Goal: Task Accomplishment & Management: Complete application form

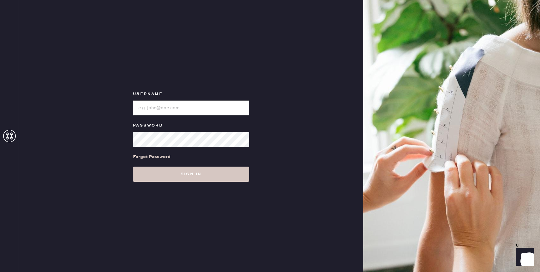
click at [177, 104] on input "loginName" at bounding box center [191, 107] width 116 height 15
type input "reformationcherrycreek"
click at [218, 149] on div "Forgot Password" at bounding box center [191, 157] width 116 height 20
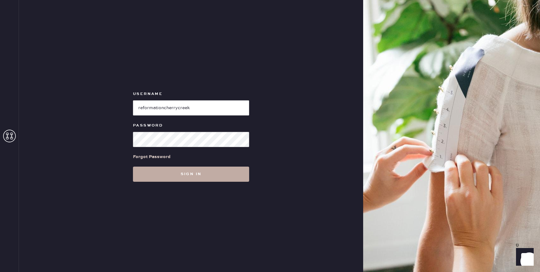
click at [211, 168] on button "Sign in" at bounding box center [191, 174] width 116 height 15
click at [185, 172] on button "Sign in" at bounding box center [191, 174] width 116 height 15
click at [165, 178] on button "Sign in" at bounding box center [191, 174] width 116 height 15
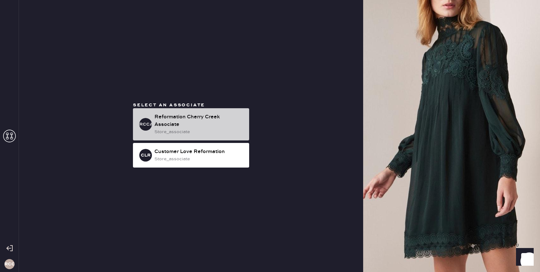
click at [189, 123] on div "Reformation Cherry Creek Associate" at bounding box center [199, 120] width 90 height 15
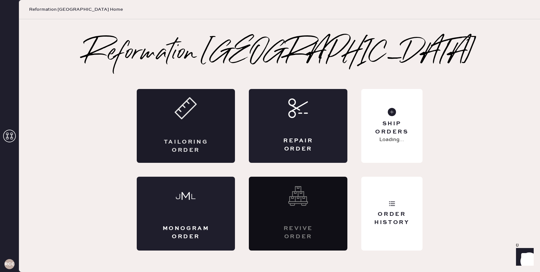
click at [200, 108] on div "Tailoring Order" at bounding box center [186, 126] width 98 height 74
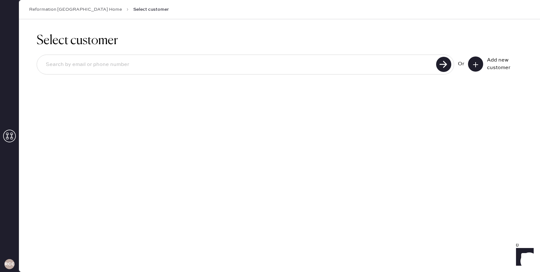
click at [198, 60] on input at bounding box center [237, 64] width 393 height 15
type input "f"
type input "[PERSON_NAME]"
click at [477, 67] on icon at bounding box center [475, 65] width 6 height 6
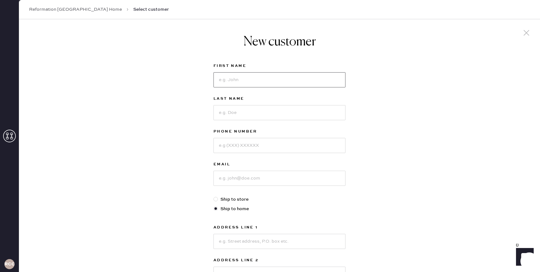
click at [327, 77] on input at bounding box center [279, 79] width 132 height 15
type input "[PERSON_NAME]"
type input "4086019480"
click at [305, 179] on input at bounding box center [279, 178] width 132 height 15
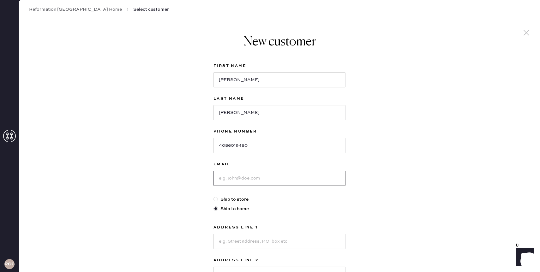
drag, startPoint x: 305, startPoint y: 179, endPoint x: 200, endPoint y: 163, distance: 105.7
click at [200, 163] on div "New customer First Name [PERSON_NAME] Last Name [PERSON_NAME] Phone Number [PHO…" at bounding box center [279, 214] width 521 height 391
click at [298, 179] on input at bounding box center [279, 178] width 132 height 15
click at [298, 178] on input at bounding box center [279, 178] width 132 height 15
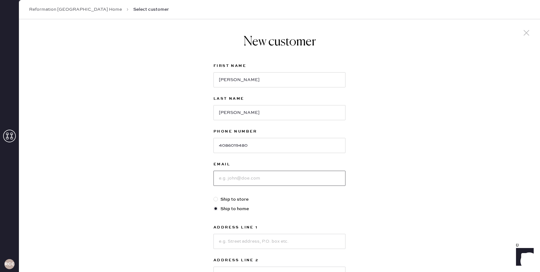
click at [298, 178] on input at bounding box center [279, 178] width 132 height 15
click at [311, 178] on input at bounding box center [279, 178] width 132 height 15
type input "[EMAIL_ADDRESS][DOMAIN_NAME]"
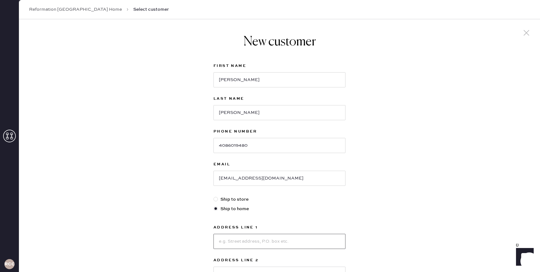
click at [282, 243] on input at bounding box center [279, 241] width 132 height 15
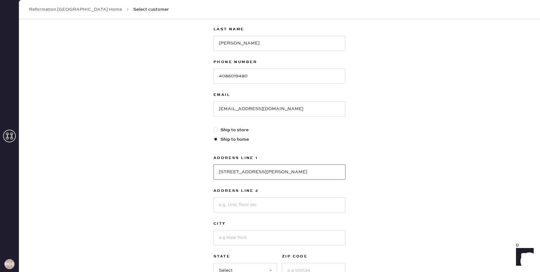
scroll to position [74, 0]
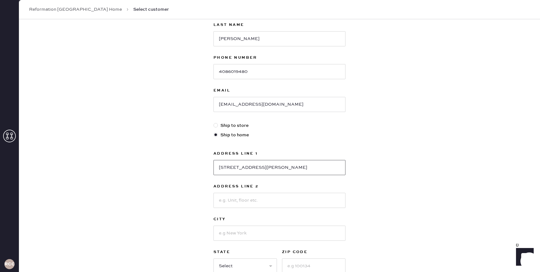
type input "[STREET_ADDRESS][PERSON_NAME]"
click at [273, 204] on input at bounding box center [279, 200] width 132 height 15
type input "gate code: 62511"
click at [295, 234] on input at bounding box center [279, 233] width 132 height 15
type input "[GEOGRAPHIC_DATA]"
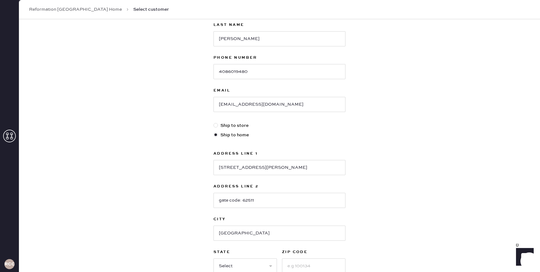
click at [387, 220] on div "New customer First Name [PERSON_NAME] Last Name [PERSON_NAME] Phone Number [PHO…" at bounding box center [279, 140] width 521 height 391
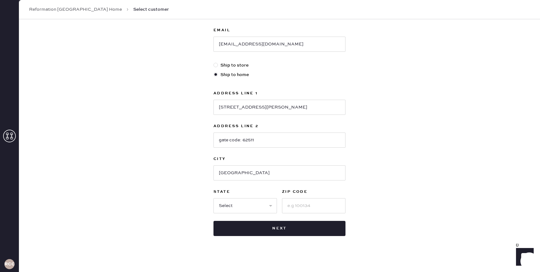
scroll to position [139, 0]
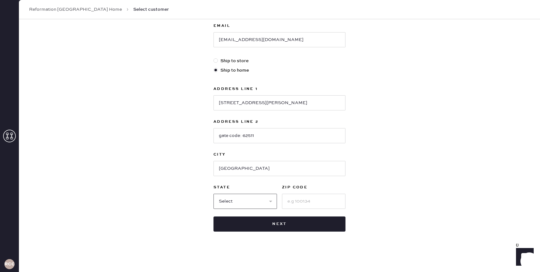
click at [266, 202] on select "Select AK AL AR AZ CA CO CT [GEOGRAPHIC_DATA] DE FL [GEOGRAPHIC_DATA] HI [GEOGR…" at bounding box center [244, 201] width 63 height 15
select select "CO"
click at [299, 203] on input at bounding box center [313, 201] width 63 height 15
type input "80111"
click at [316, 216] on div "First Name [PERSON_NAME] Last Name [PERSON_NAME] Phone Number [PHONE_NUMBER] Em…" at bounding box center [279, 78] width 132 height 308
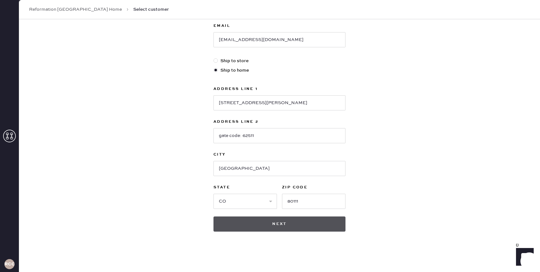
click at [314, 222] on button "Next" at bounding box center [279, 223] width 132 height 15
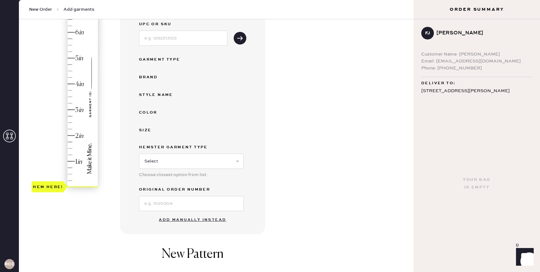
scroll to position [94, 0]
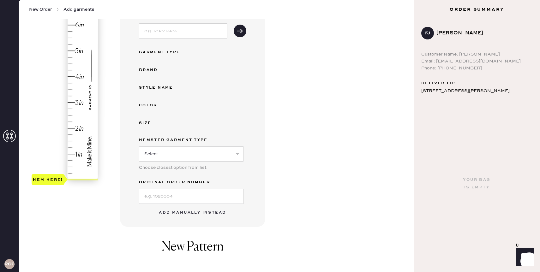
click at [213, 210] on button "Add manually instead" at bounding box center [192, 212] width 75 height 13
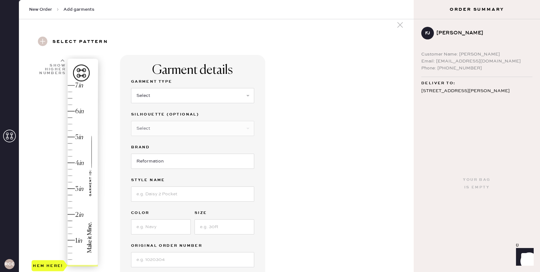
scroll to position [0, 0]
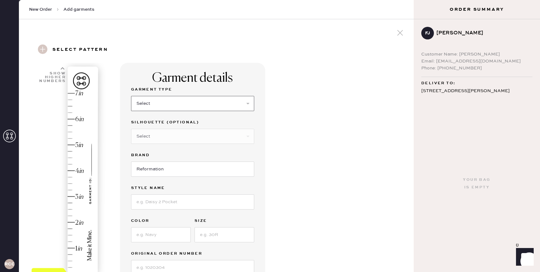
click at [231, 104] on select "Select Basic Skirt Jeans Leggings Pants Shorts Basic Sleeved Dress Basic Sleeve…" at bounding box center [192, 103] width 123 height 15
select select "7"
click at [180, 140] on select "Select Maxi Dress Midi Dress Mini Dress Other" at bounding box center [192, 136] width 123 height 15
select select "33"
click at [167, 201] on input at bounding box center [192, 201] width 123 height 15
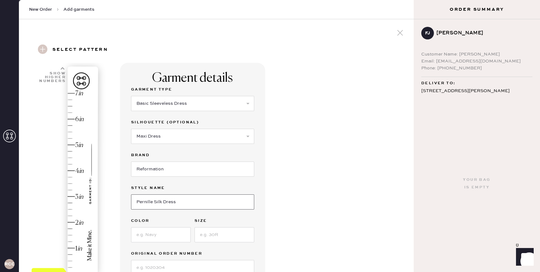
type input "Pernille Silk Dress"
click at [157, 237] on input at bounding box center [161, 234] width 60 height 15
type input "Navy"
type input "M"
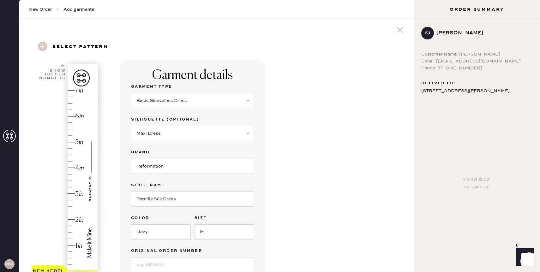
scroll to position [138, 0]
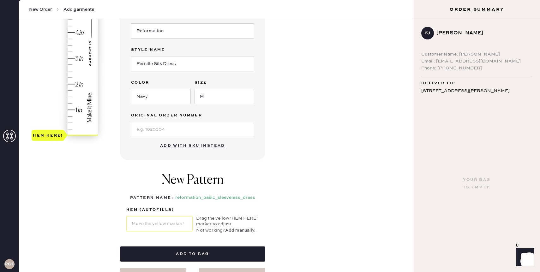
type input "4"
click at [76, 32] on div "Hem here!" at bounding box center [65, 45] width 67 height 186
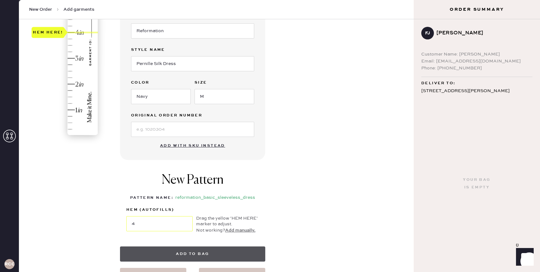
click at [214, 250] on button "Add to bag" at bounding box center [192, 253] width 145 height 15
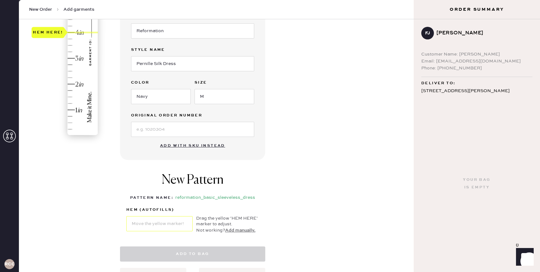
select select "7"
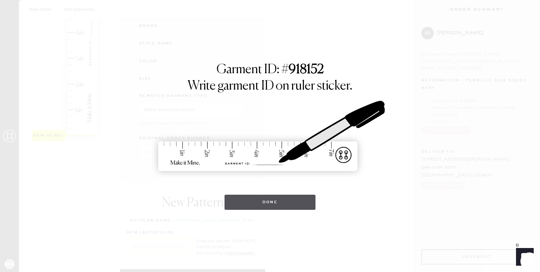
click at [268, 204] on button "Done" at bounding box center [269, 202] width 91 height 15
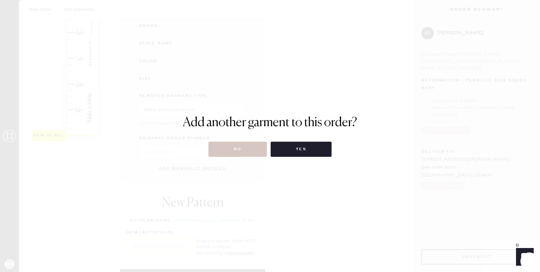
click at [285, 204] on div "Add another garment to this order? No Yes" at bounding box center [270, 136] width 540 height 272
click at [249, 155] on button "No" at bounding box center [237, 149] width 58 height 15
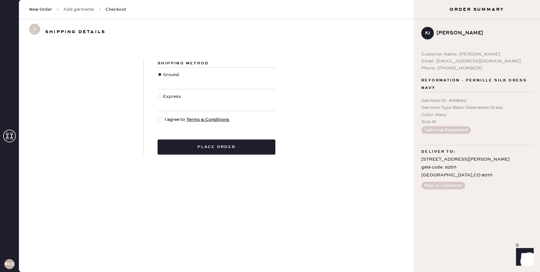
click at [158, 119] on div at bounding box center [159, 119] width 4 height 4
click at [158, 116] on input "I agree to Terms & Conditions" at bounding box center [157, 116] width 0 height 0
checkbox input "true"
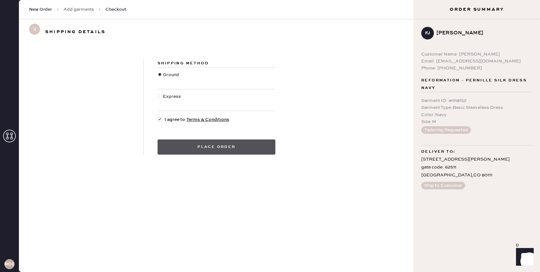
click at [194, 151] on button "Place order" at bounding box center [216, 146] width 118 height 15
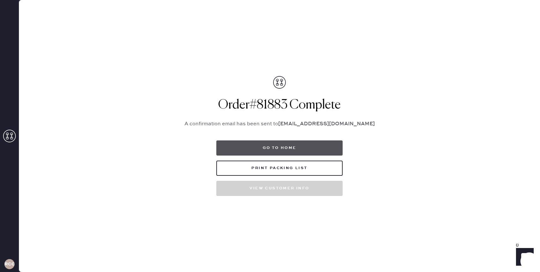
click at [309, 148] on button "Go to home" at bounding box center [279, 147] width 126 height 15
